Goal: Information Seeking & Learning: Learn about a topic

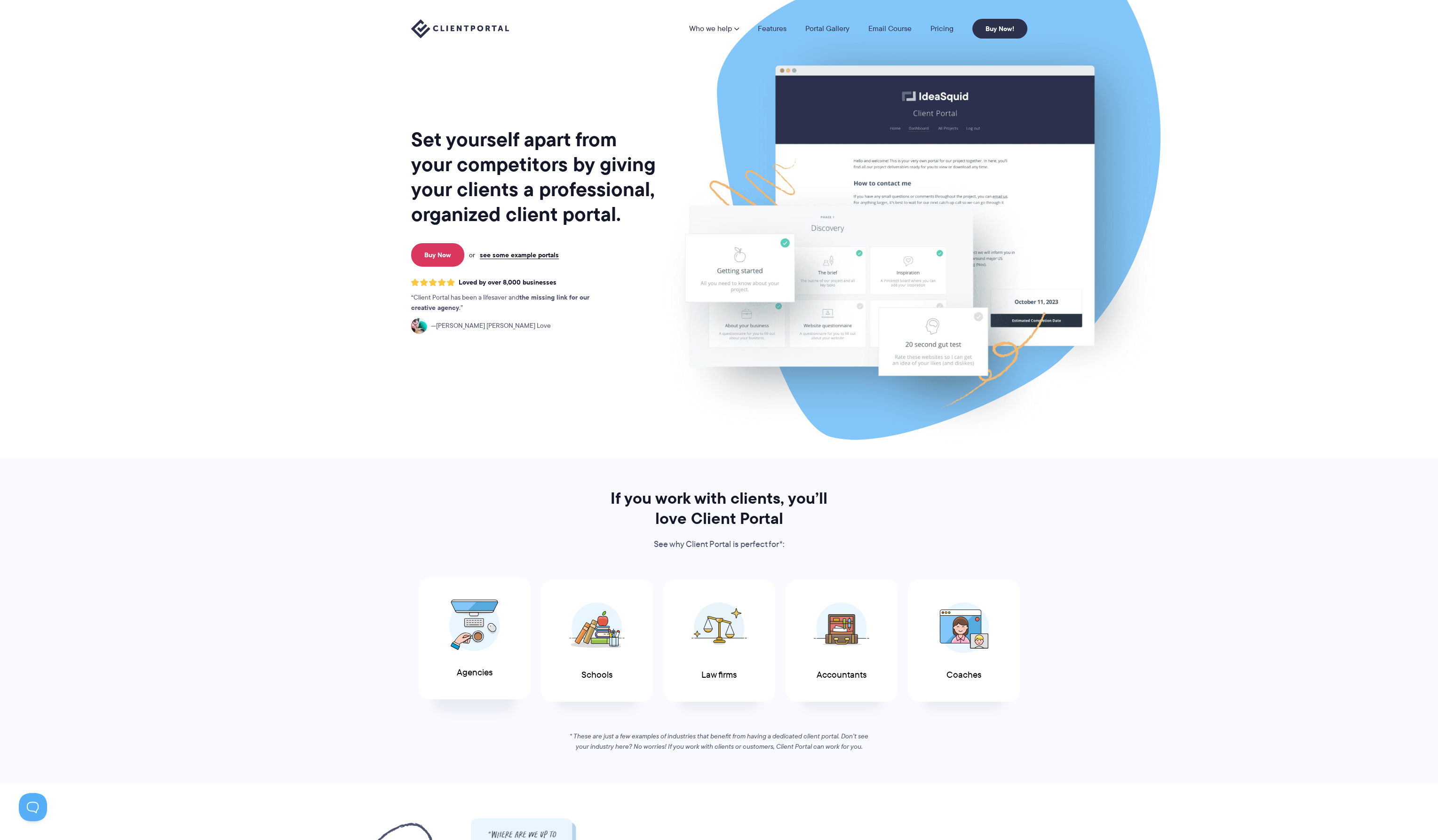
click at [476, 623] on img at bounding box center [475, 626] width 51 height 52
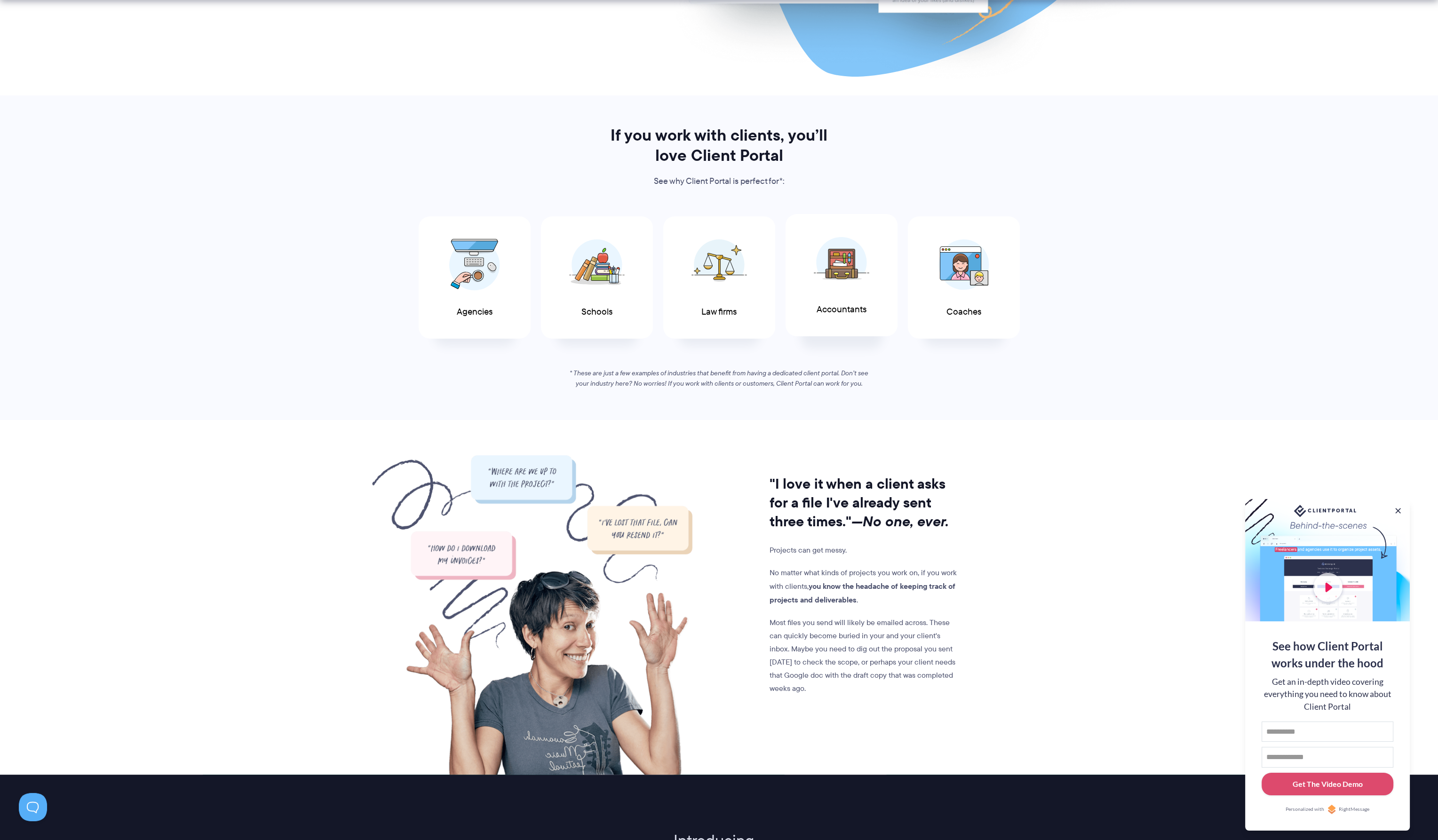
scroll to position [371, 0]
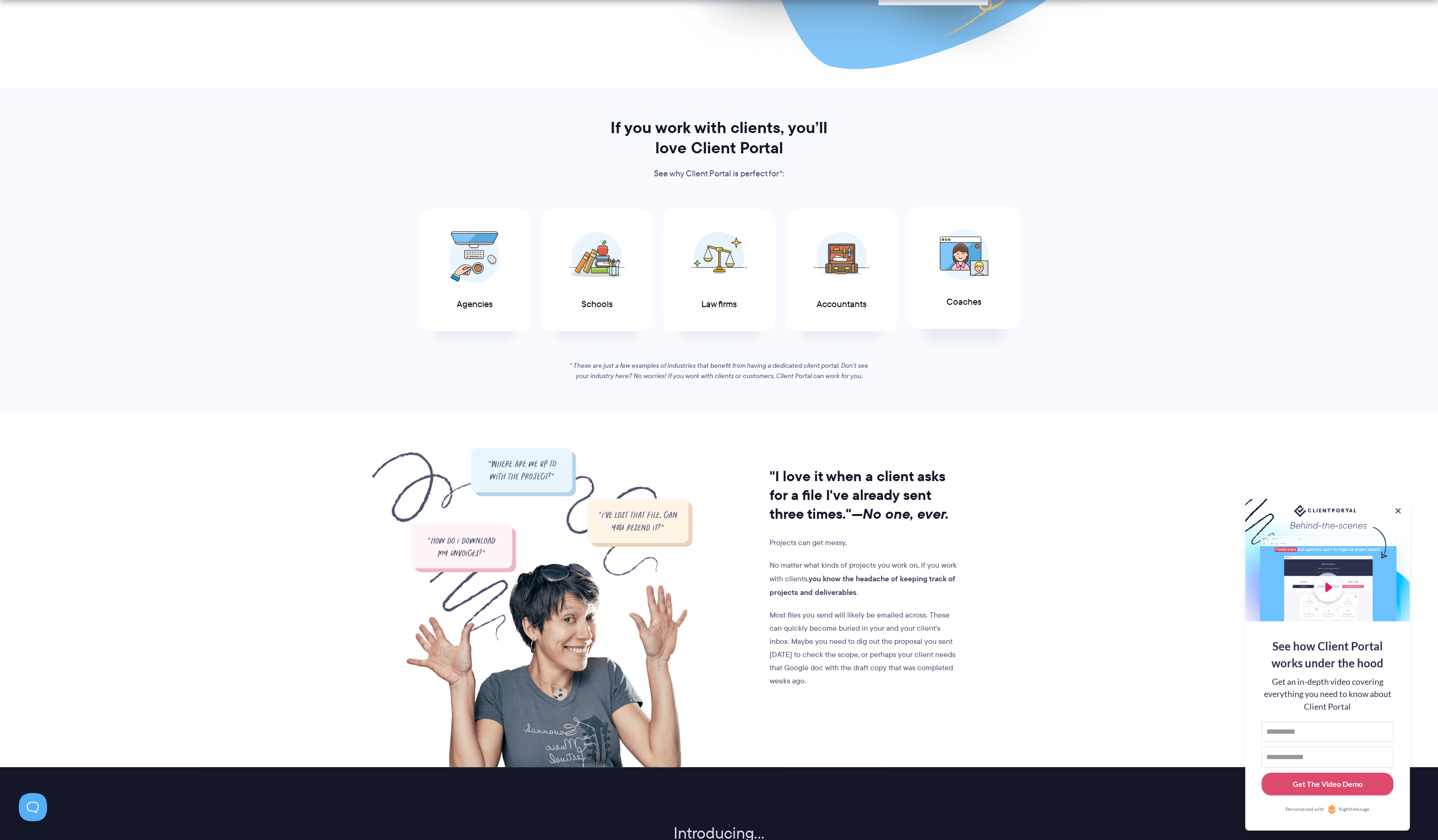
click at [965, 269] on img at bounding box center [964, 255] width 51 height 51
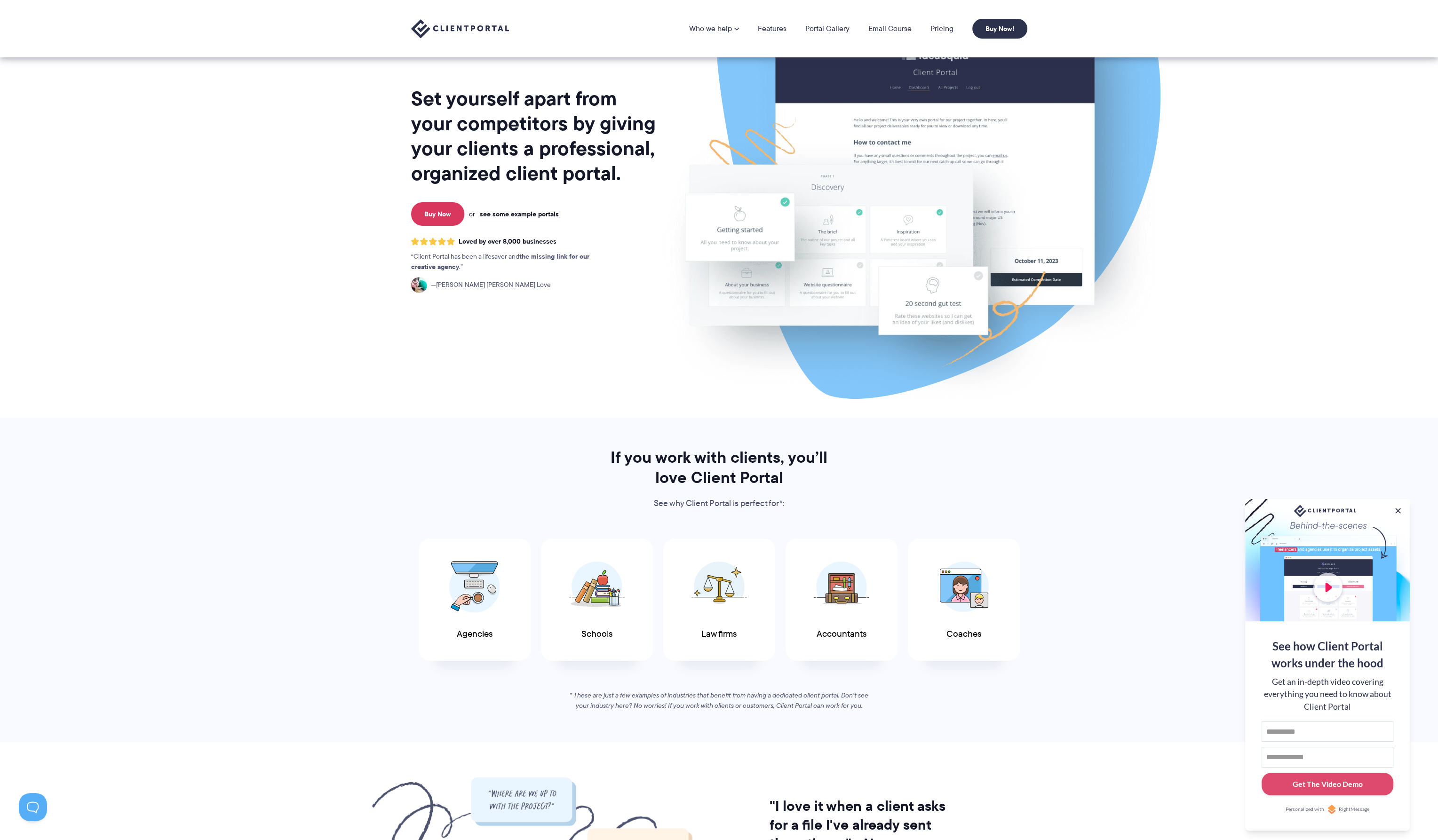
scroll to position [0, 0]
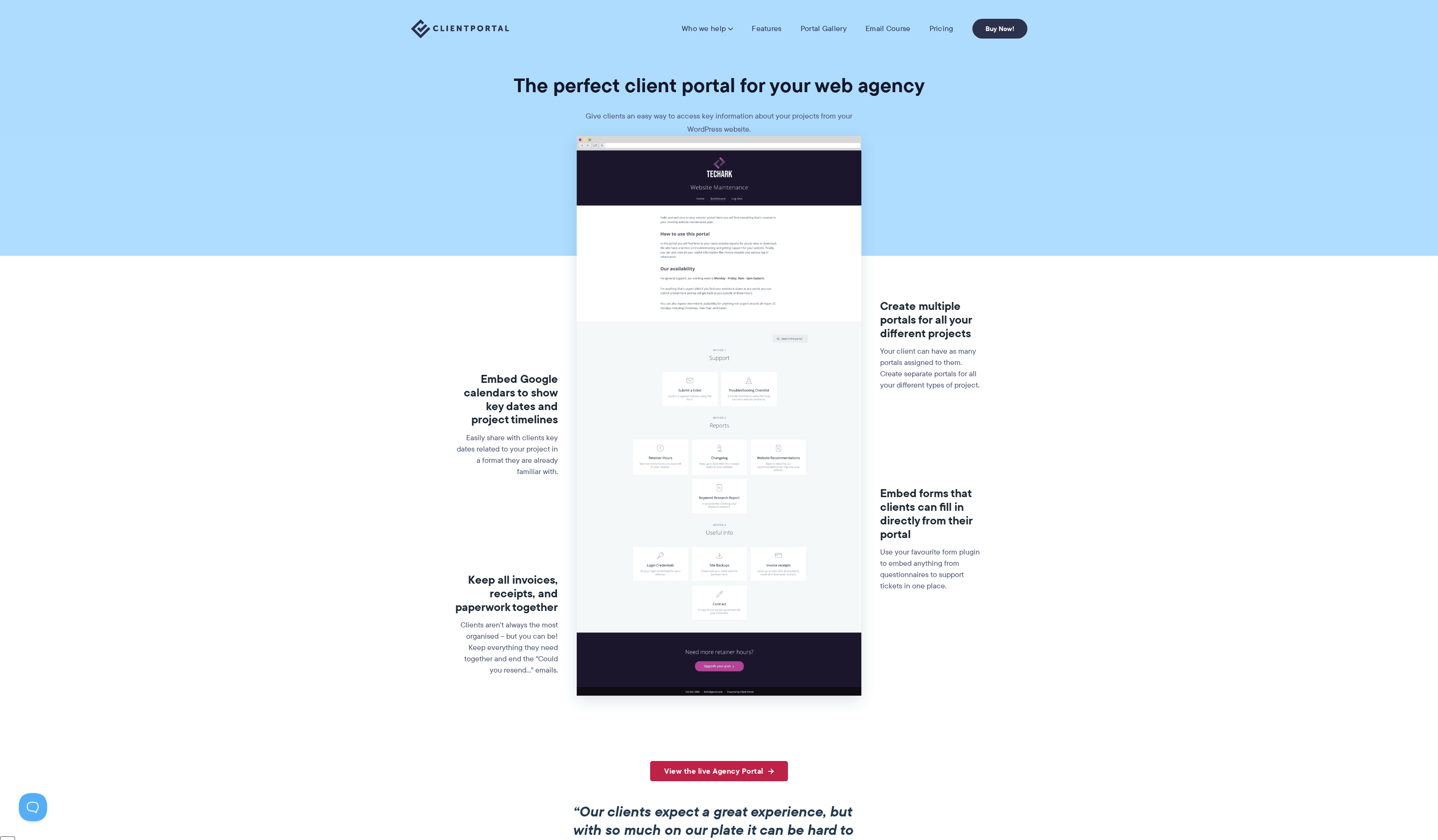
click at [738, 777] on link "View the live Agency Portal" at bounding box center [719, 771] width 138 height 21
click at [938, 28] on link "Pricing" at bounding box center [941, 29] width 24 height 10
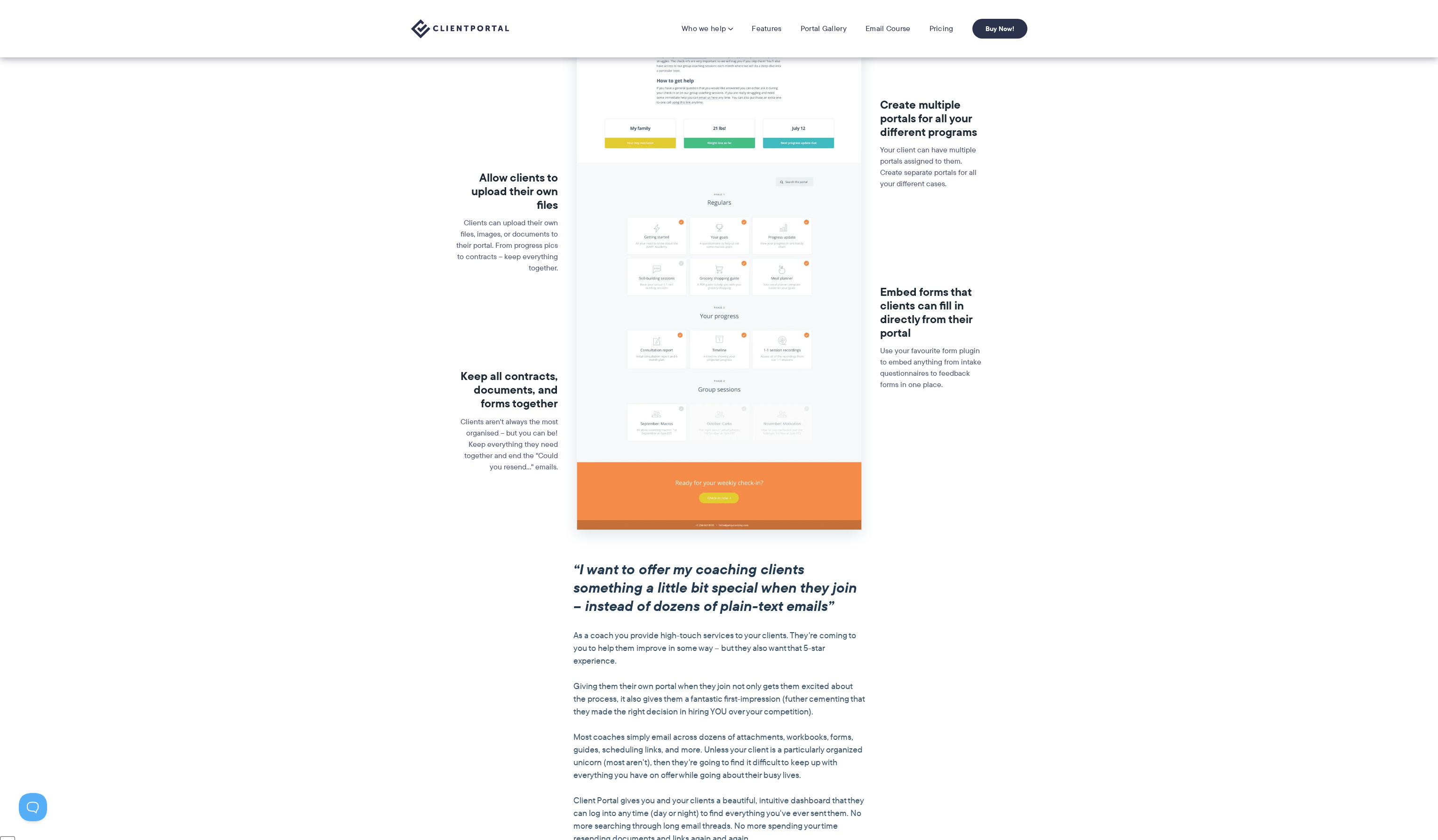
scroll to position [184, 0]
